Goal: Information Seeking & Learning: Learn about a topic

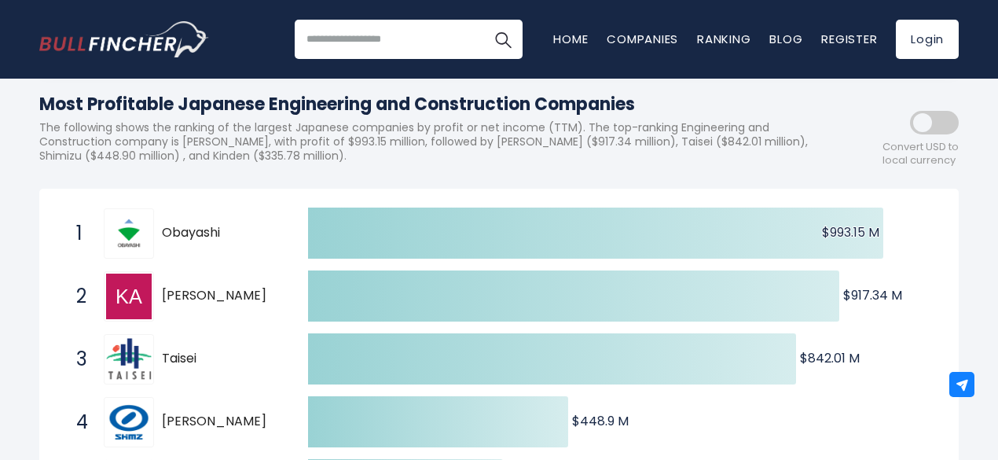
scroll to position [236, 0]
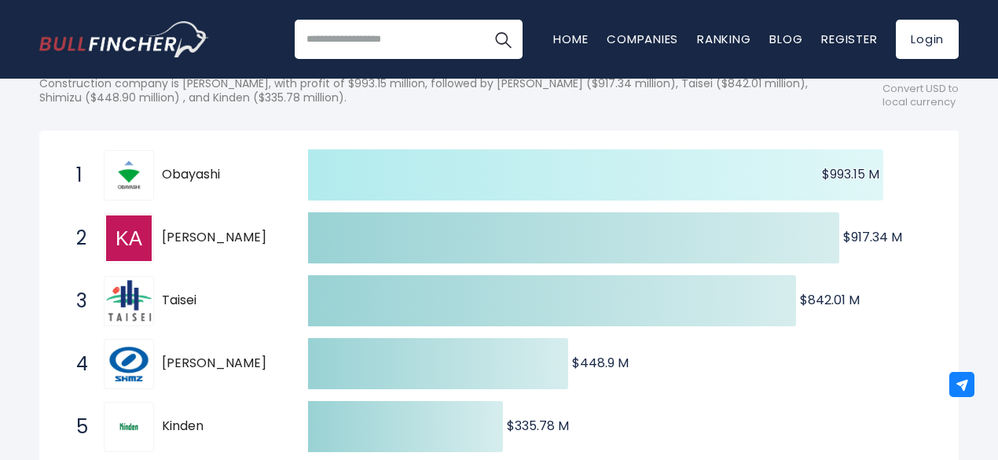
click at [477, 196] on icon at bounding box center [595, 174] width 575 height 51
click at [464, 199] on icon at bounding box center [595, 174] width 575 height 51
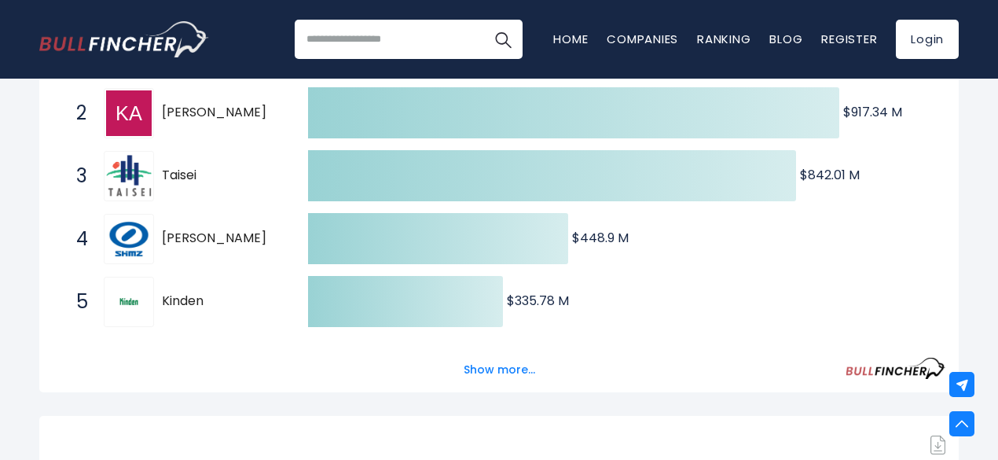
scroll to position [393, 0]
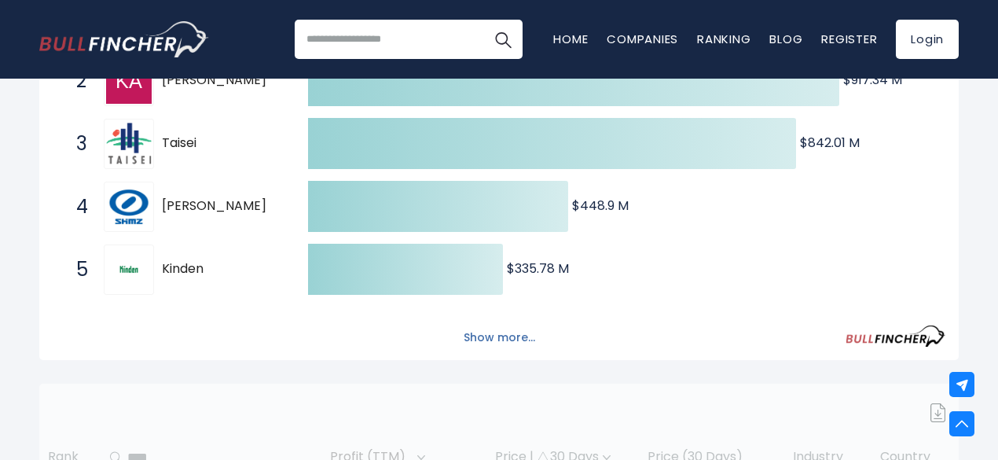
click at [491, 340] on button "Show more..." at bounding box center [499, 338] width 90 height 26
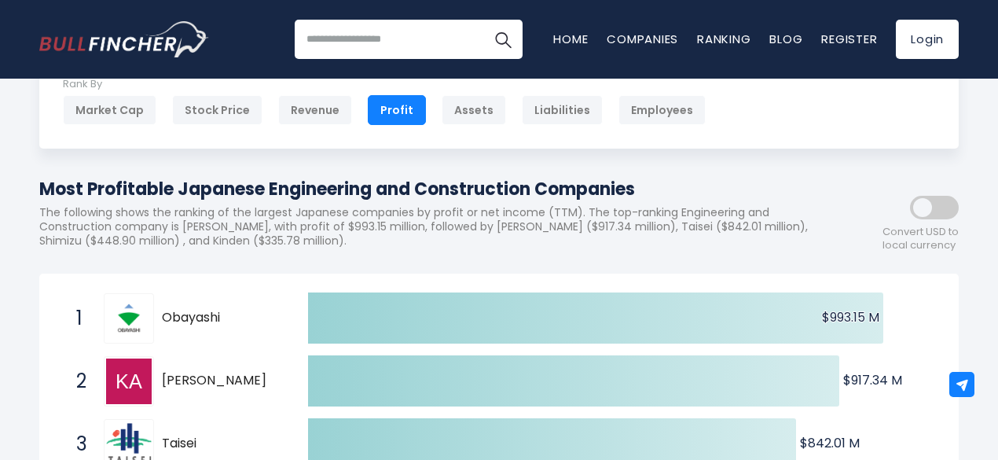
scroll to position [0, 0]
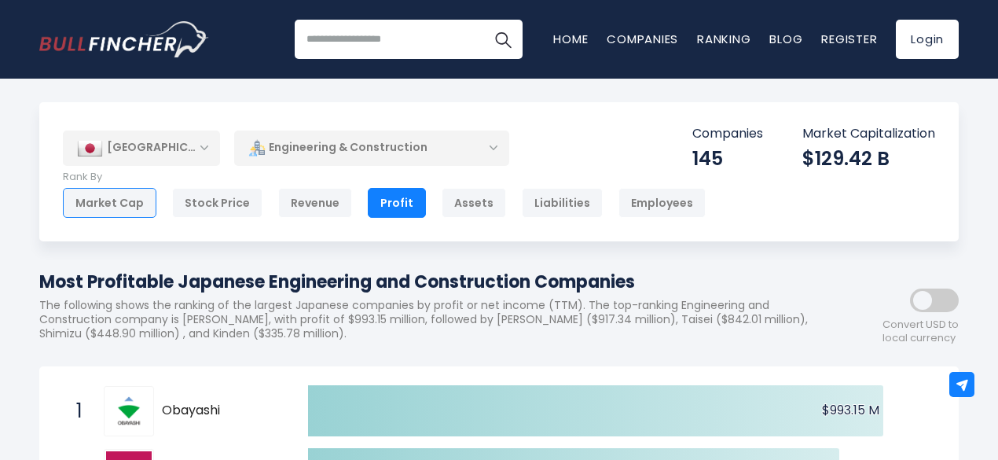
click at [124, 204] on div "Market Cap" at bounding box center [110, 203] width 94 height 30
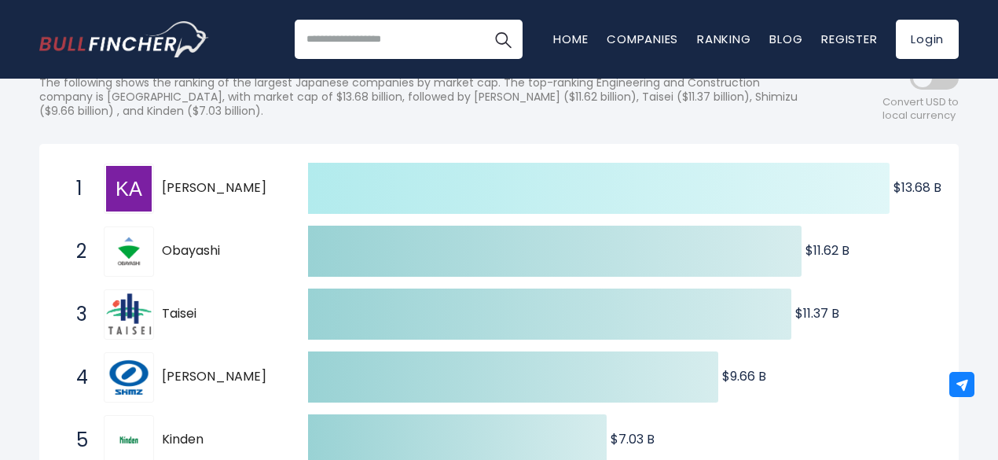
scroll to position [314, 0]
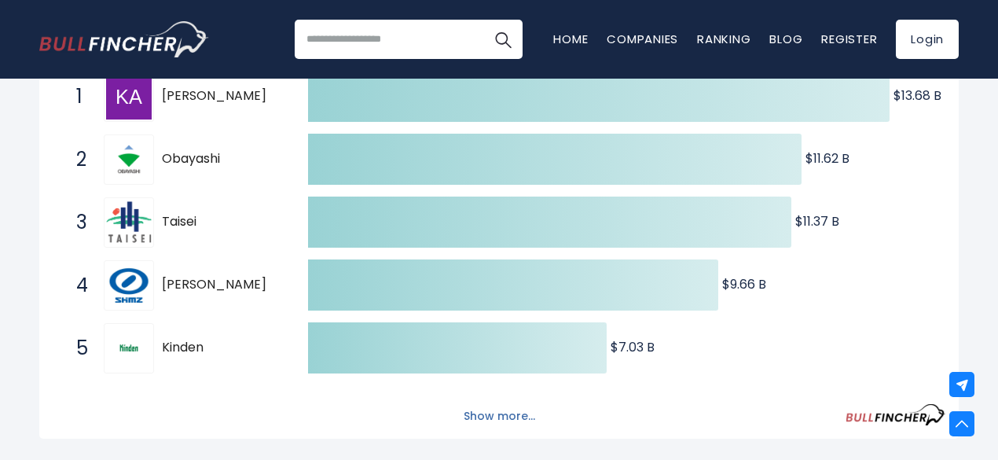
click at [485, 421] on button "Show more..." at bounding box center [499, 416] width 90 height 26
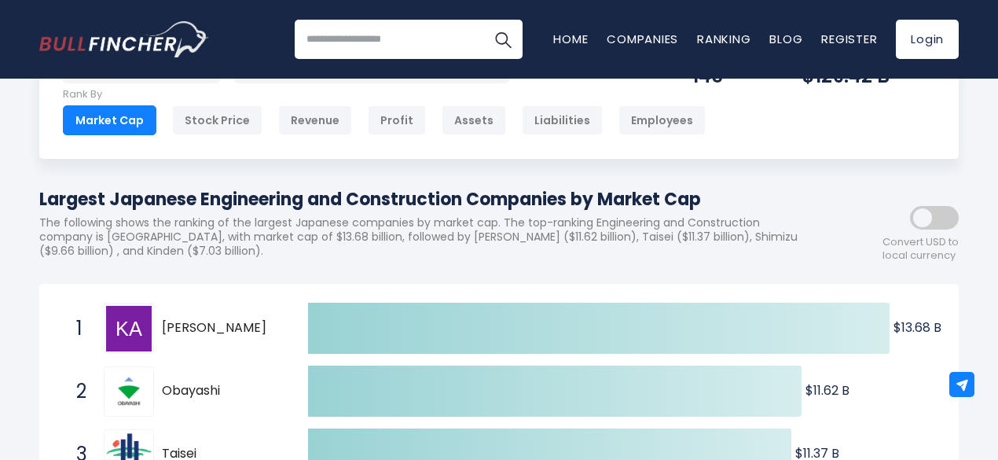
scroll to position [0, 0]
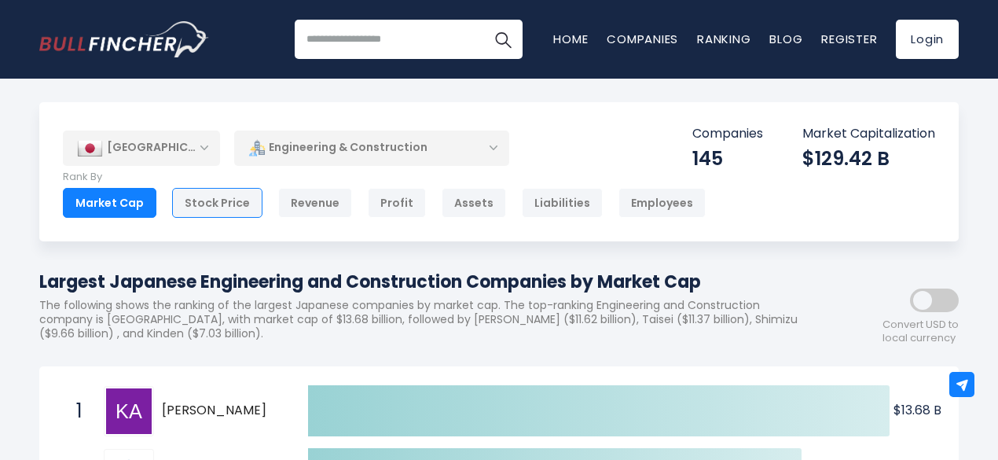
click at [220, 205] on div "Stock Price" at bounding box center [217, 203] width 90 height 30
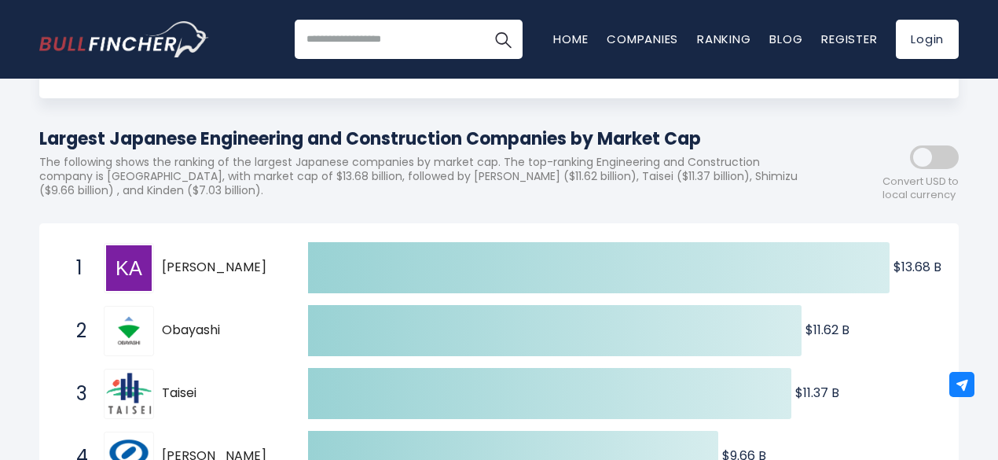
scroll to position [236, 0]
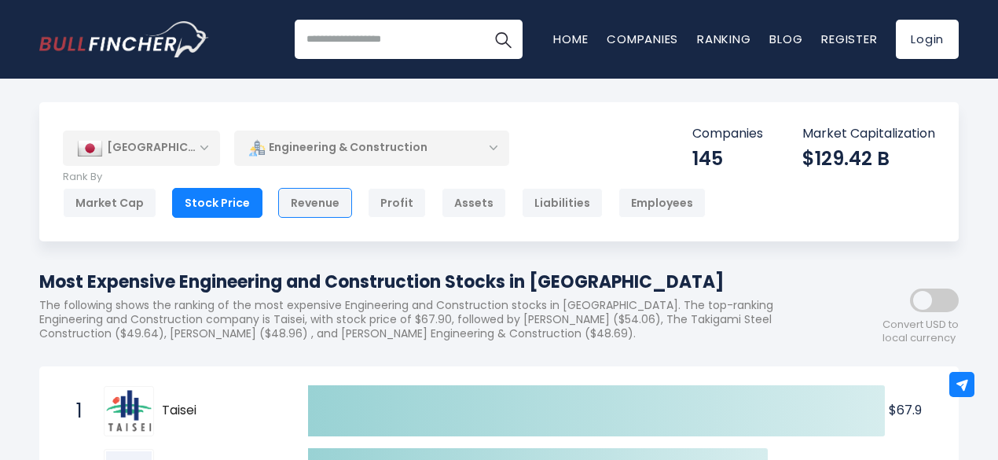
click at [303, 197] on div "Revenue" at bounding box center [315, 203] width 74 height 30
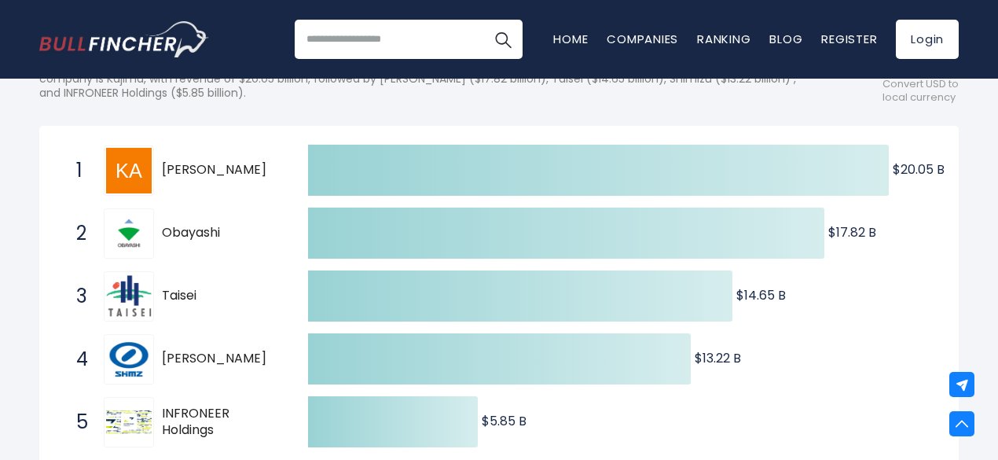
scroll to position [79, 0]
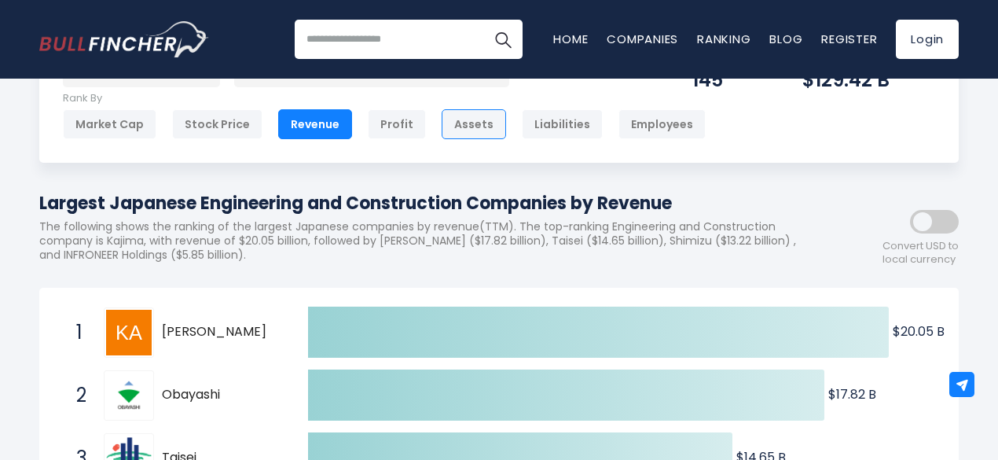
click at [455, 125] on div "Assets" at bounding box center [474, 124] width 64 height 30
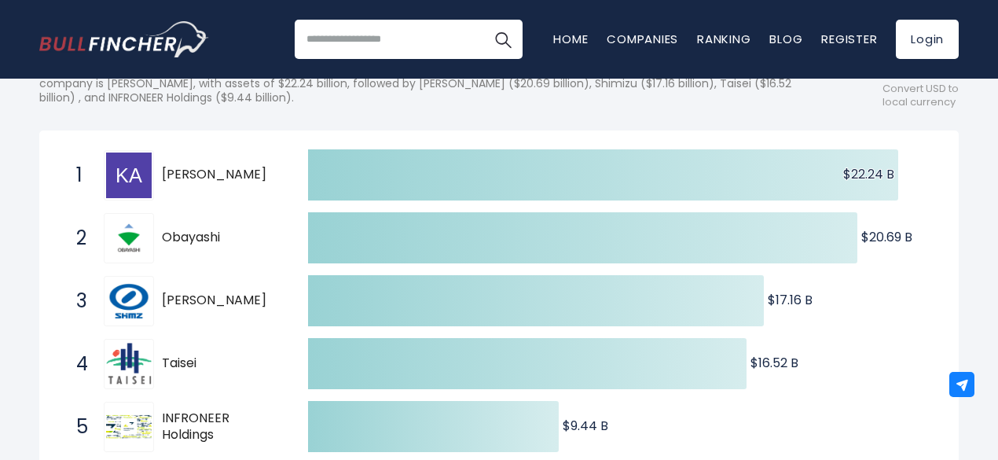
scroll to position [314, 0]
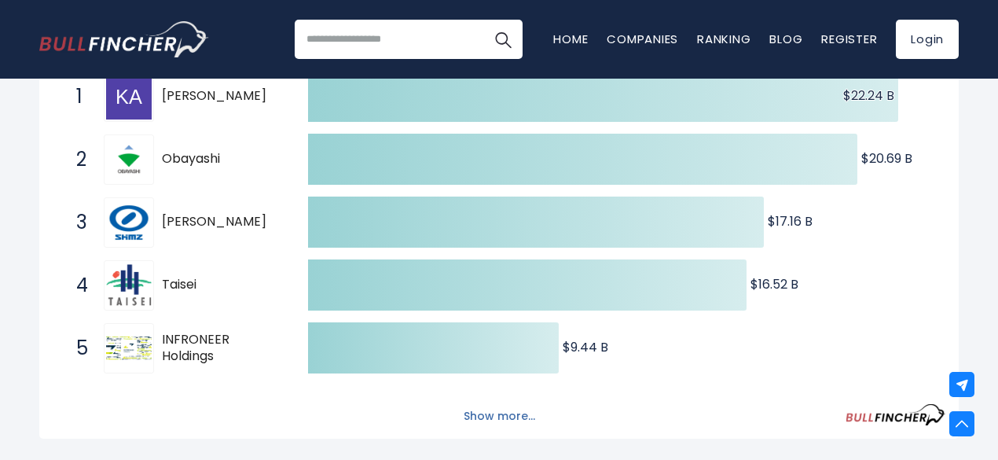
click at [482, 422] on button "Show more..." at bounding box center [499, 416] width 90 height 26
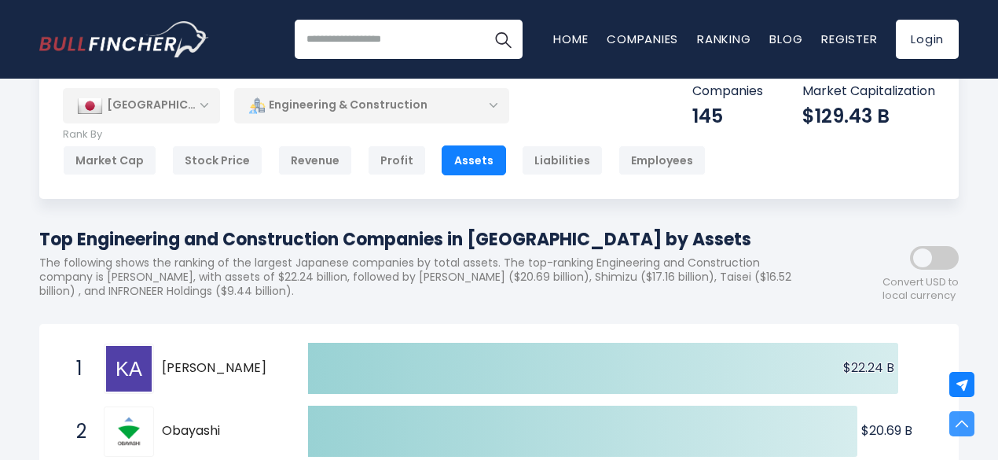
scroll to position [0, 0]
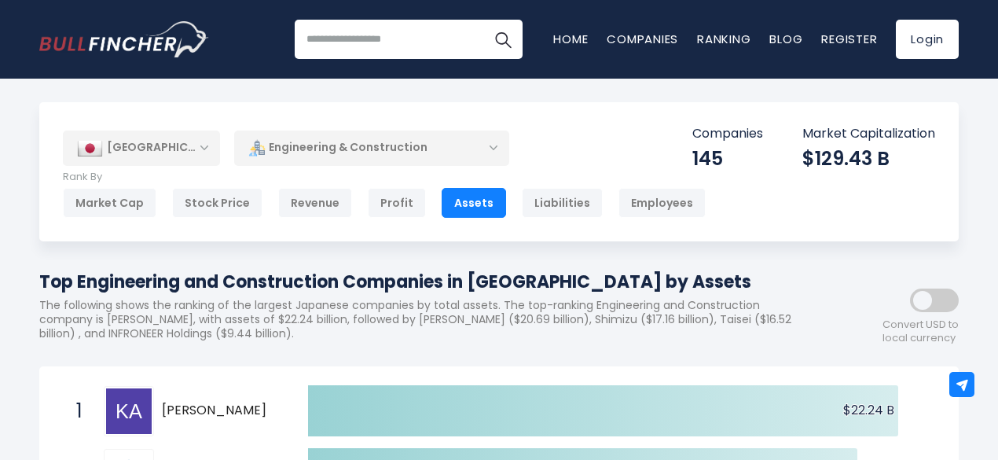
click at [498, 153] on div "Engineering & Construction" at bounding box center [371, 148] width 275 height 36
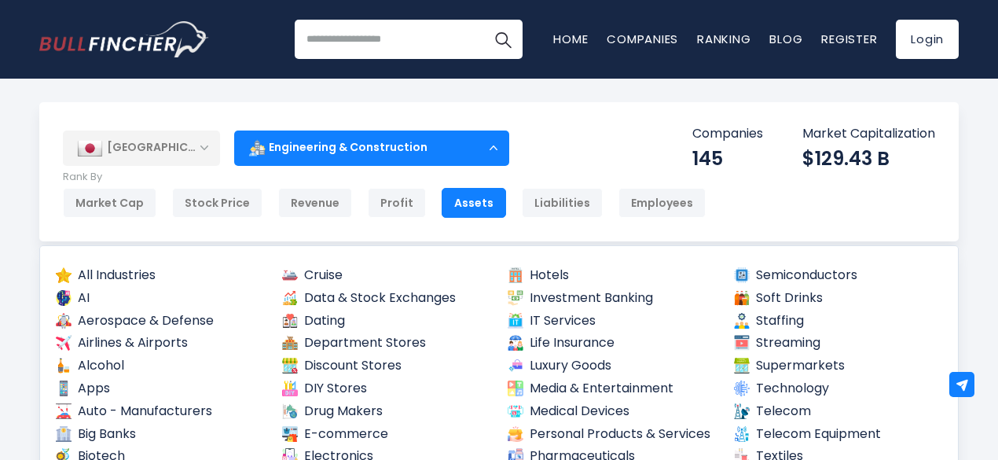
click at [553, 68] on div "Recent searches Trending searches Apple Overview Tesla Financials Home" at bounding box center [498, 39] width 919 height 79
click at [432, 35] on input "search" at bounding box center [409, 39] width 228 height 39
type input "*******"
click at [483, 20] on button "Search" at bounding box center [502, 39] width 39 height 39
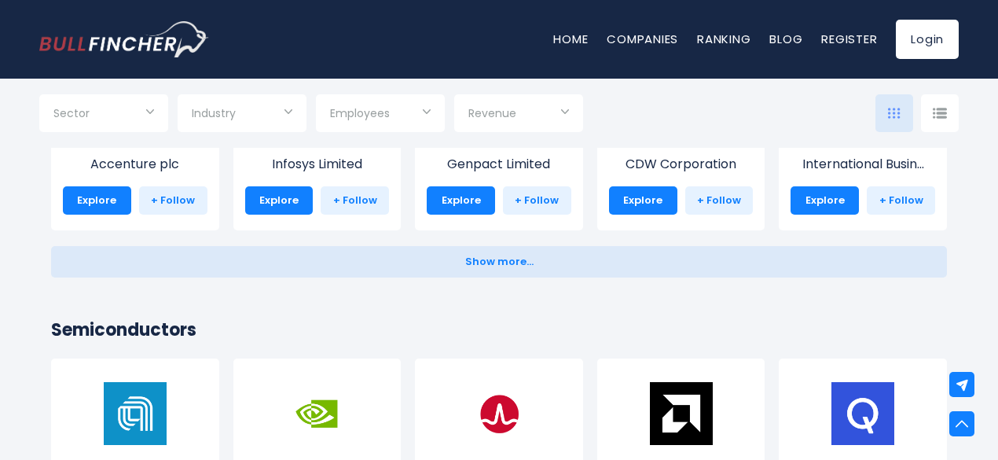
scroll to position [1964, 0]
